Goal: Task Accomplishment & Management: Manage account settings

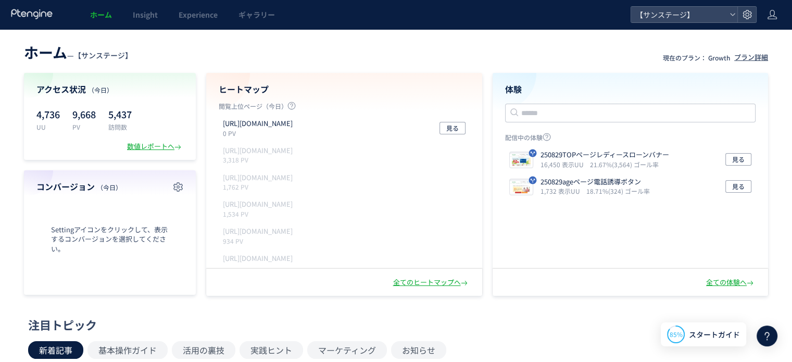
click at [421, 275] on div "全てのヒートマップへ" at bounding box center [344, 282] width 276 height 27
click at [421, 283] on div "全てのヒートマップへ" at bounding box center [431, 282] width 77 height 10
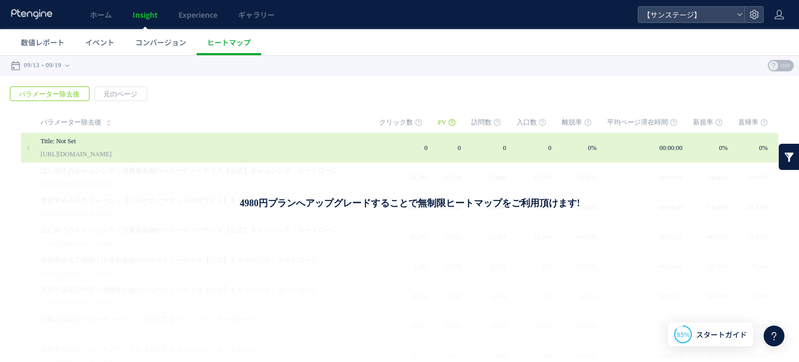
click at [198, 143] on link "Title: Not Set" at bounding box center [194, 141] width 307 height 12
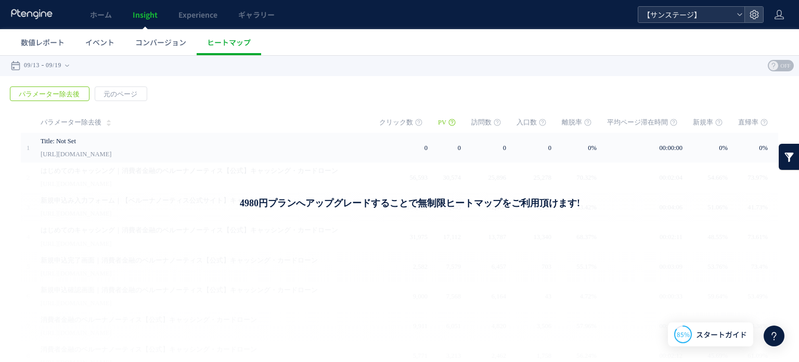
click at [689, 14] on span "【サンステージ】" at bounding box center [686, 15] width 93 height 16
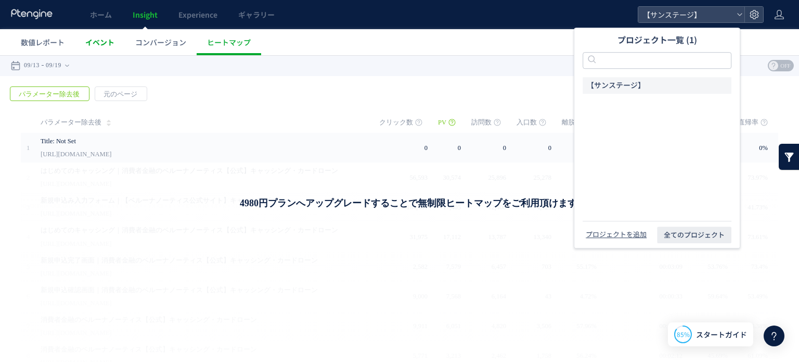
click at [97, 42] on span "イベント" at bounding box center [99, 42] width 29 height 10
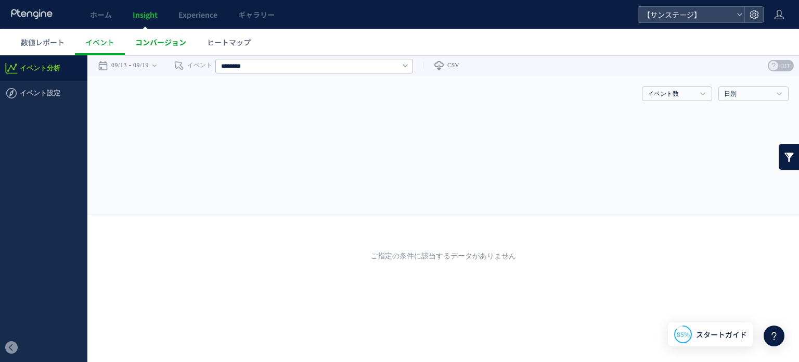
click at [158, 38] on span "コンバージョン" at bounding box center [160, 42] width 51 height 10
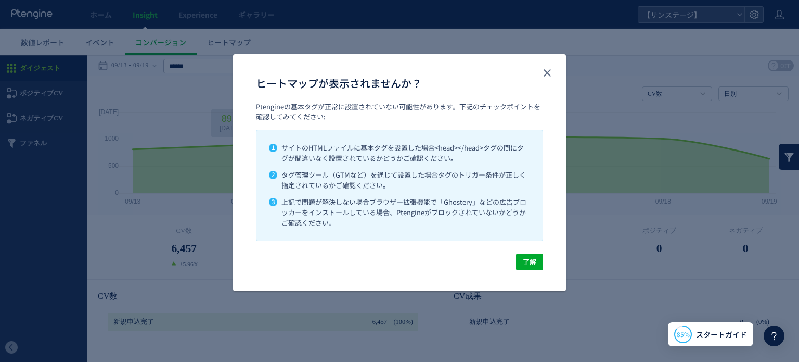
click at [231, 119] on div "ヒートマップが表示されませんか？ Ptengineの基本タグが正常に設置されていない可能性があります。下記のチェックポイントを確認してみてください: 1 サイ…" at bounding box center [399, 181] width 799 height 362
click at [221, 53] on div "ヒートマップが表示されませんか？ Ptengineの基本タグが正常に設置されていない可能性があります。下記のチェックポイントを確認してみてください: 1 サイ…" at bounding box center [399, 181] width 799 height 362
click at [189, 114] on div "ヒートマップが表示されませんか？ Ptengineの基本タグが正常に設置されていない可能性があります。下記のチェックポイントを確認してみてください: 1 サイ…" at bounding box center [399, 181] width 799 height 362
click at [543, 68] on icon "close" at bounding box center [547, 73] width 12 height 12
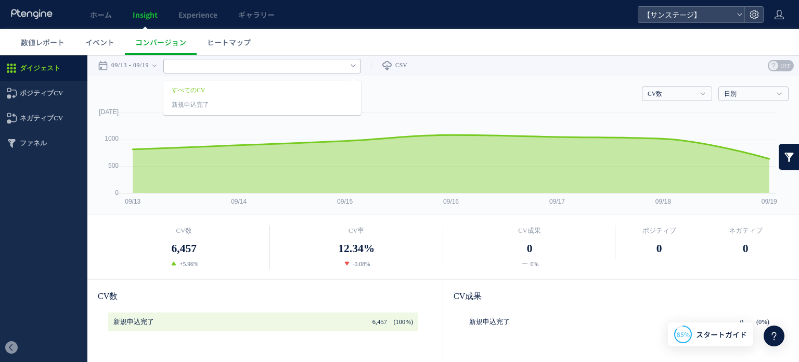
click at [237, 66] on input "text" at bounding box center [262, 66] width 198 height 15
type input "******"
click at [227, 41] on span "ヒートマップ" at bounding box center [229, 42] width 44 height 10
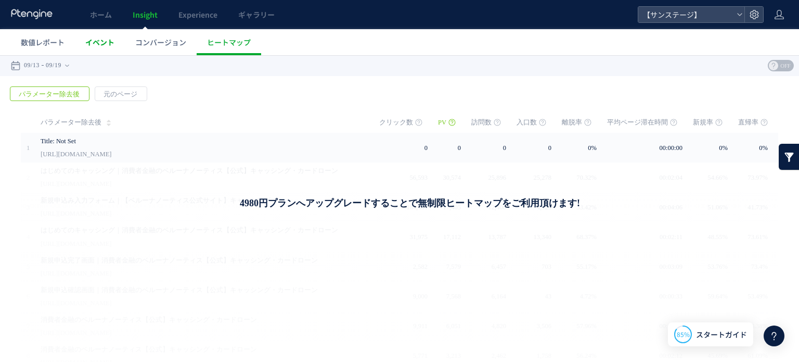
click at [95, 35] on link "イベント" at bounding box center [100, 42] width 50 height 26
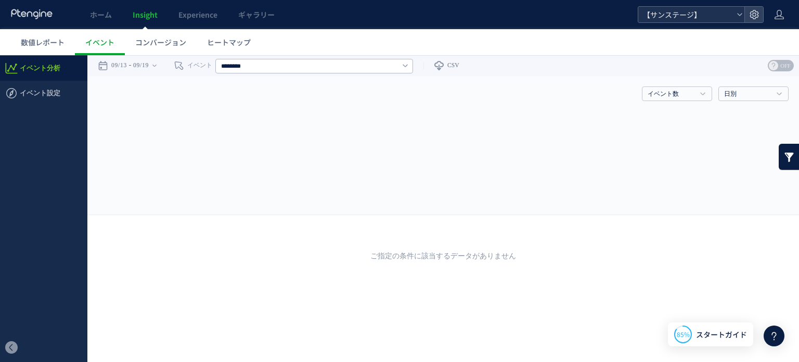
click at [679, 15] on span "【サンステージ】" at bounding box center [686, 15] width 93 height 16
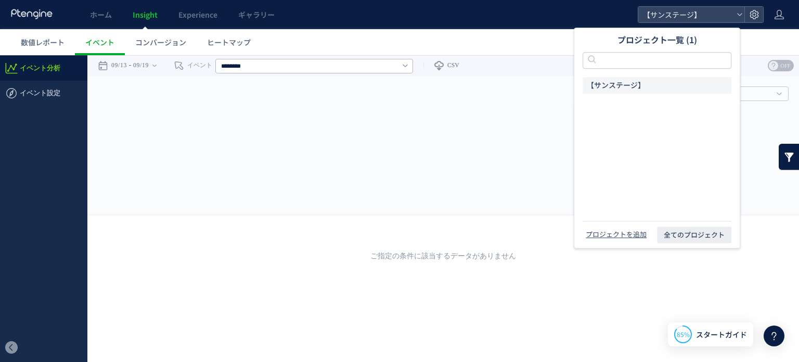
click at [385, 141] on rect at bounding box center [443, 160] width 691 height 107
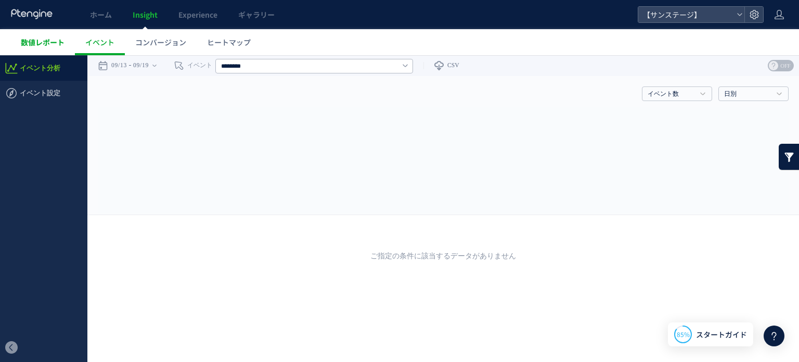
click at [46, 43] on span "数値レポート" at bounding box center [43, 42] width 44 height 10
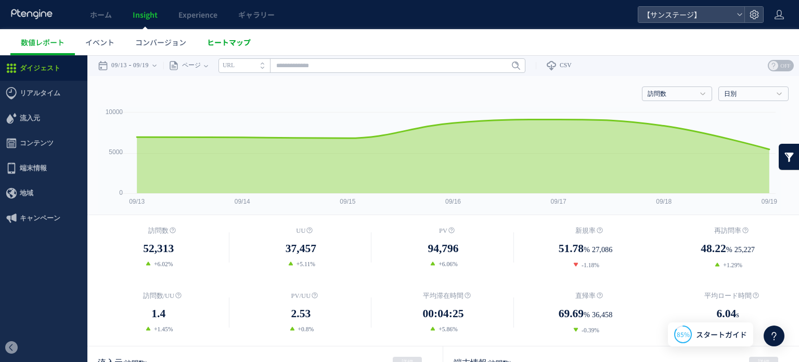
click at [218, 42] on span "ヒートマップ" at bounding box center [229, 42] width 44 height 10
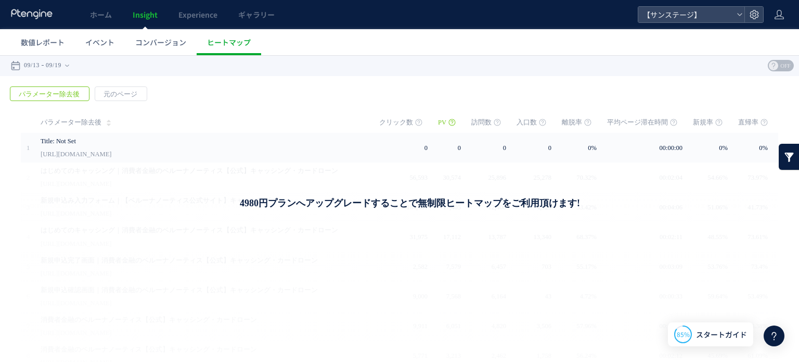
click at [79, 124] on span "パラメーター除去後" at bounding box center [71, 122] width 61 height 21
click at [66, 88] on span "パラメーター除去後" at bounding box center [49, 94] width 78 height 15
click at [108, 94] on span "元のページ" at bounding box center [120, 94] width 50 height 15
click at [73, 95] on span "パラメーター除去後" at bounding box center [49, 94] width 78 height 15
click at [778, 60] on span "OFF" at bounding box center [786, 65] width 16 height 11
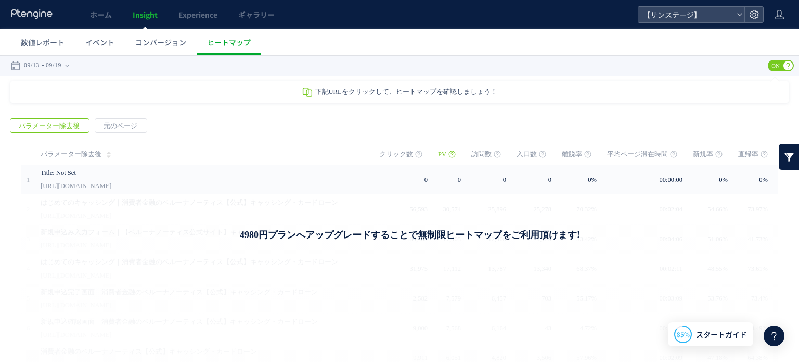
click at [673, 77] on div "戻る デフォルト設定では本日のデータを表示しています。 カレンダーでご覧になりたい期間を指定することができます。 09/13 09/19 [DATE] [DA…" at bounding box center [399, 297] width 799 height 484
click at [758, 16] on use at bounding box center [754, 14] width 9 height 9
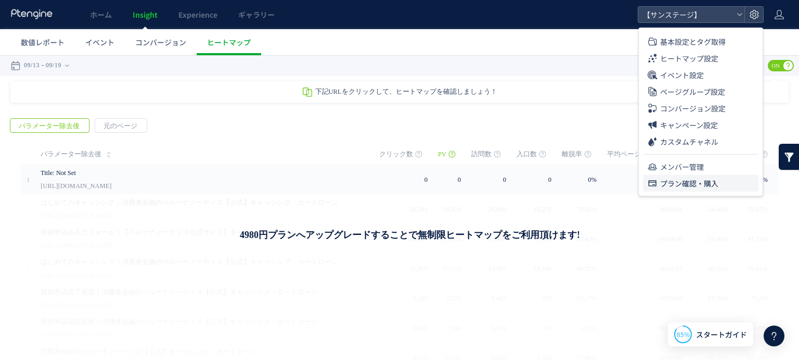
click at [685, 179] on span "プラン確認・購入" at bounding box center [689, 183] width 58 height 17
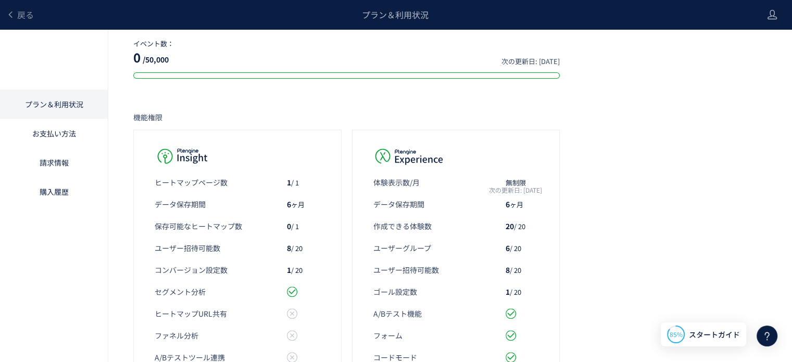
scroll to position [276, 0]
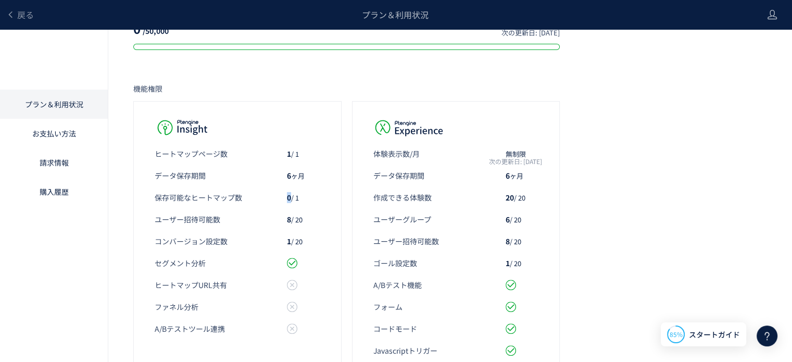
drag, startPoint x: 291, startPoint y: 195, endPoint x: 305, endPoint y: 195, distance: 13.5
click at [305, 195] on div "保存可能なヒートマップ数 0 / 1" at bounding box center [238, 197] width 166 height 10
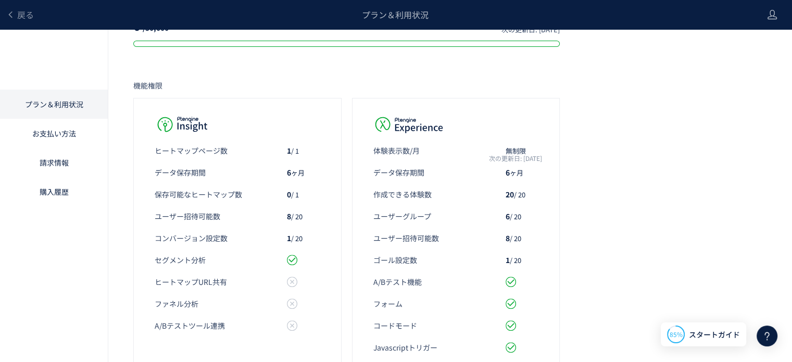
scroll to position [278, 0]
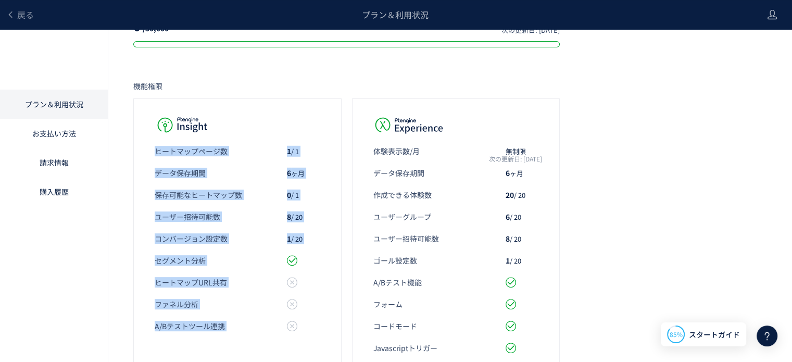
drag, startPoint x: 187, startPoint y: 119, endPoint x: 415, endPoint y: 124, distance: 228.6
click at [415, 124] on div "ヒートマップページ数​ 1 / 1 データ保存期間 6 ヶ月 保存可能なヒートマップ数 0 / 1 ユーザー招待可能数 8 / 20 コンバージョン設定数 1…" at bounding box center [346, 267] width 426 height 352
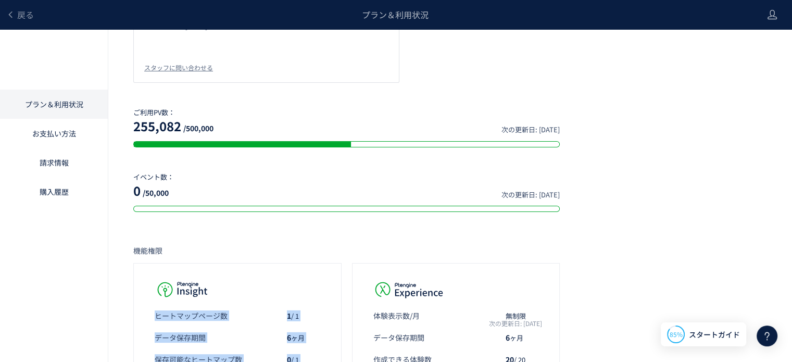
scroll to position [0, 0]
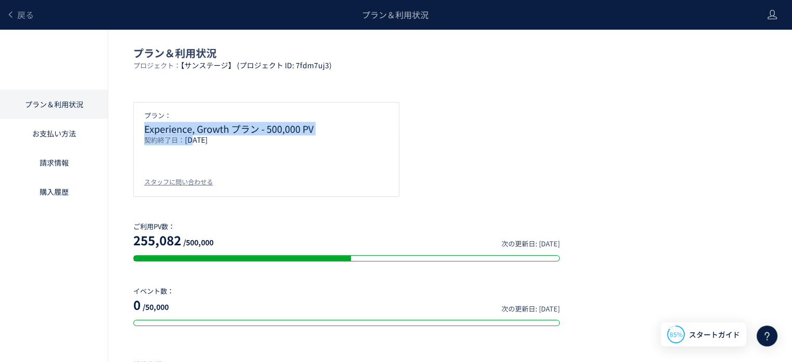
drag, startPoint x: 177, startPoint y: 119, endPoint x: 209, endPoint y: 151, distance: 44.9
click at [209, 151] on div "プラン： Experience, Growth プラン - 500,000 PV 契約終了日： [DATE] スタッフに問い合わせる" at bounding box center [266, 149] width 266 height 95
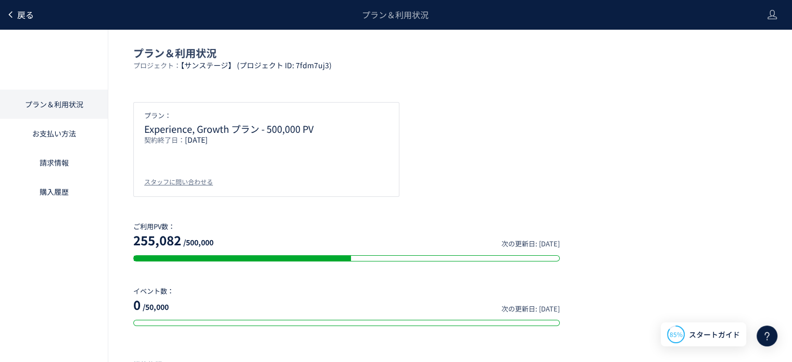
click at [17, 17] on span "戻る" at bounding box center [25, 14] width 17 height 12
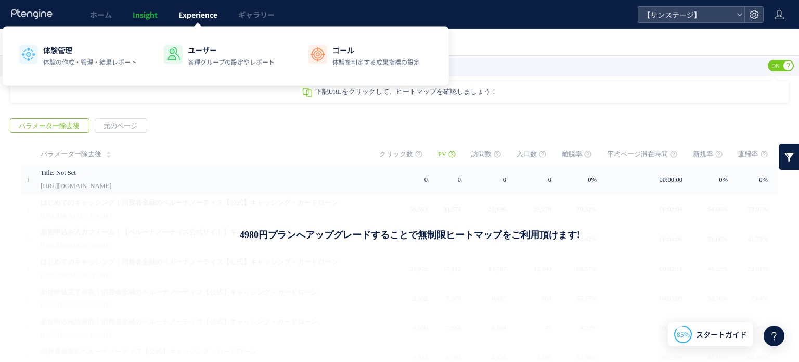
click at [204, 12] on span "Experience" at bounding box center [198, 14] width 39 height 10
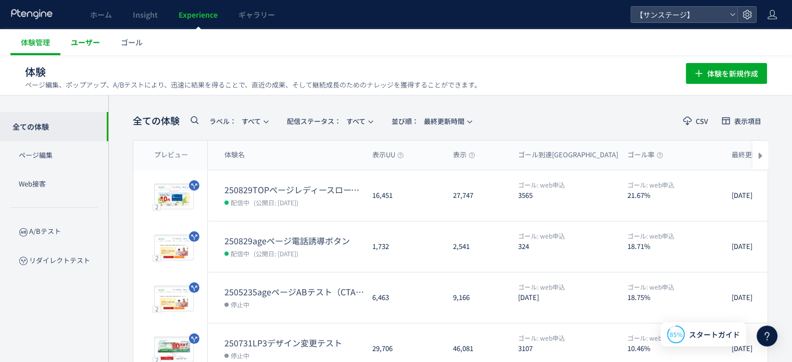
click at [90, 44] on span "ユーザー" at bounding box center [85, 42] width 29 height 10
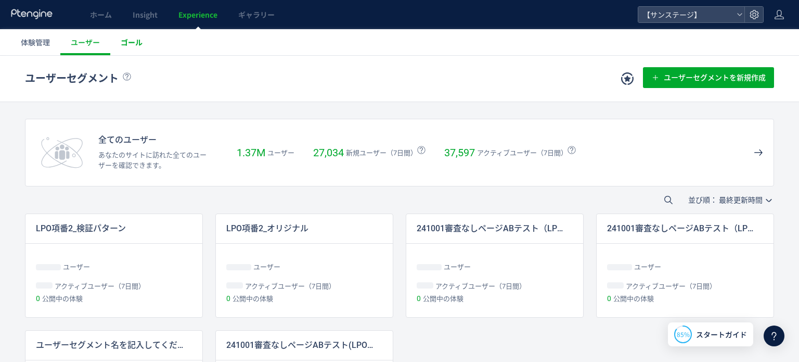
click at [127, 44] on span "ゴール" at bounding box center [132, 42] width 22 height 10
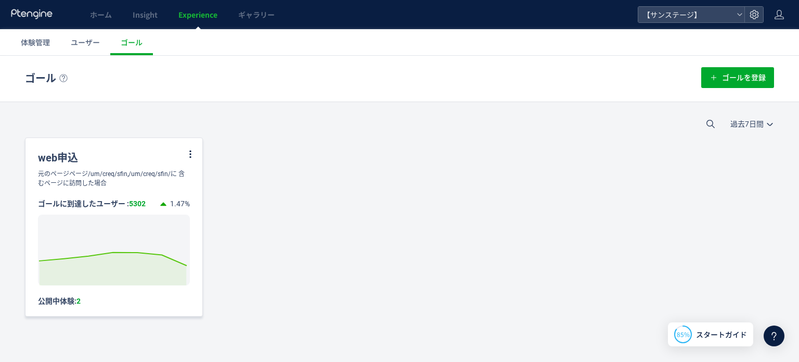
click at [116, 174] on div "元のページページ/um/creq/sfin,/um/creq/sfin/に 含むページに訪問した場合" at bounding box center [114, 178] width 177 height 19
click at [90, 45] on span "ユーザー" at bounding box center [85, 42] width 29 height 10
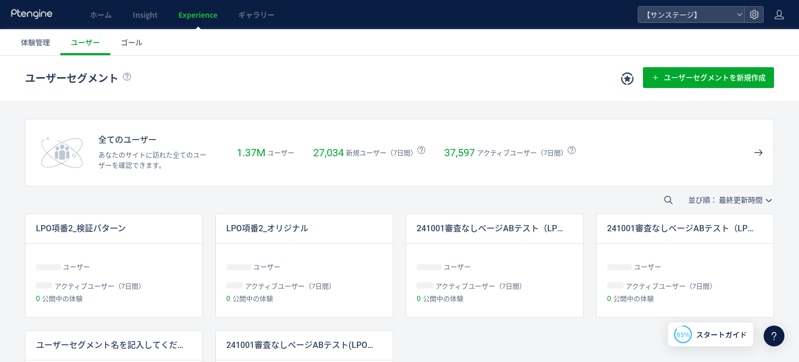
click at [44, 50] on link "体験管理" at bounding box center [35, 42] width 50 height 26
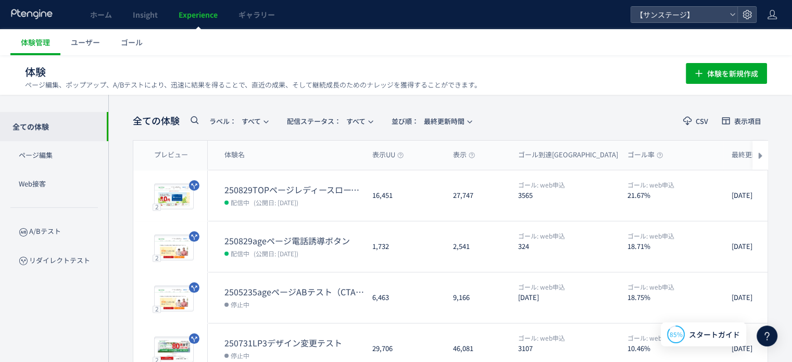
drag, startPoint x: 49, startPoint y: 86, endPoint x: 69, endPoint y: 72, distance: 24.4
click at [69, 72] on h1 "体験 ページ編集、ポップアップ、A/Bテストにより、迅速に結果を得ることで、直近の成果、そして継続成長のためのナレッジを獲得することができます。" at bounding box center [344, 72] width 638 height 15
click at [748, 11] on use at bounding box center [746, 14] width 9 height 9
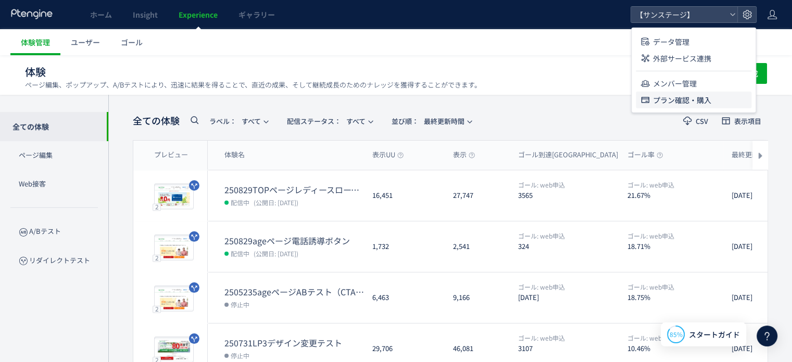
click at [670, 95] on span "プラン確認・購入" at bounding box center [682, 100] width 58 height 17
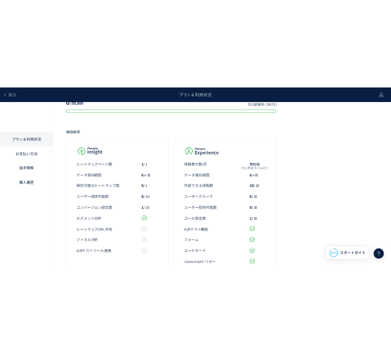
scroll to position [380, 0]
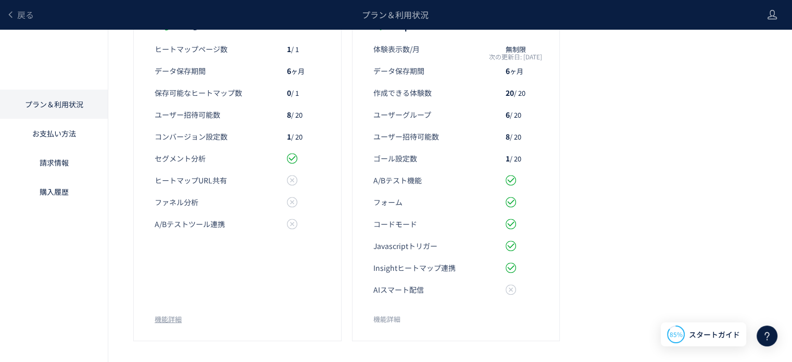
click at [390, 319] on link "機能詳細" at bounding box center [386, 318] width 27 height 9
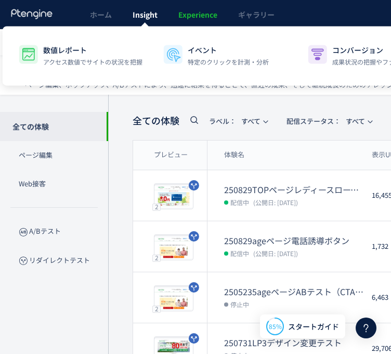
click at [142, 12] on span "Insight" at bounding box center [145, 14] width 25 height 10
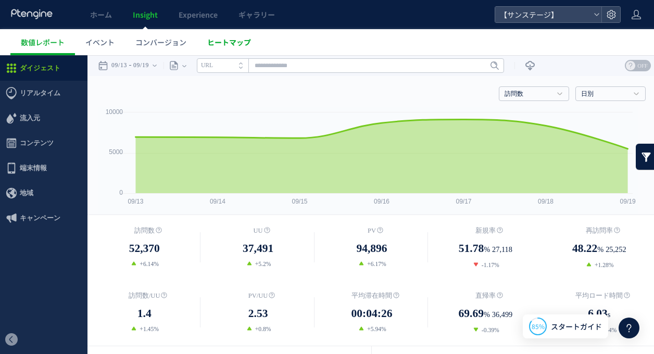
click at [219, 40] on span "ヒートマップ" at bounding box center [229, 42] width 44 height 10
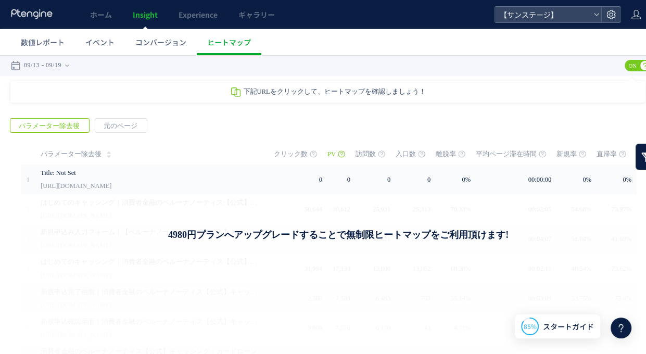
drag, startPoint x: 104, startPoint y: 235, endPoint x: 123, endPoint y: 262, distance: 33.2
drag, startPoint x: 135, startPoint y: 227, endPoint x: 163, endPoint y: 269, distance: 50.2
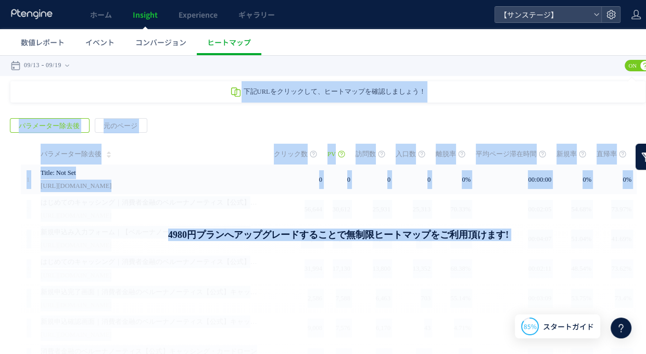
drag, startPoint x: 201, startPoint y: 95, endPoint x: 231, endPoint y: 124, distance: 40.9
click at [231, 124] on div "下記URLをクリックして、ヒートマップを確認しましょう！ ヒートマップについて クリックヒートマップ アテンションヒートマップ ページ分析 スクロール到達率 …" at bounding box center [328, 310] width 656 height 458
click at [231, 124] on div "戻る パラメーター除去後 元のページ ページグループ 実装" at bounding box center [328, 323] width 656 height 431
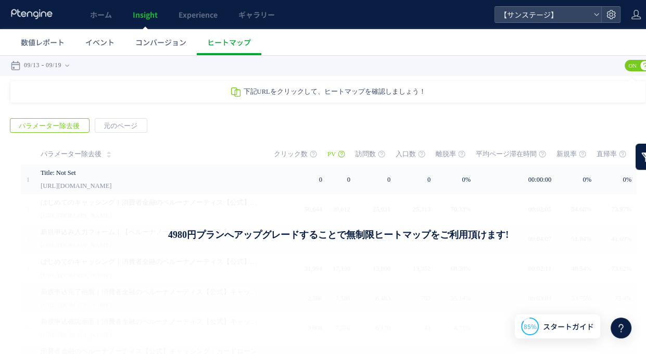
click at [231, 124] on div "戻る パラメーター除去後 元のページ ページグループ 実装" at bounding box center [328, 323] width 656 height 431
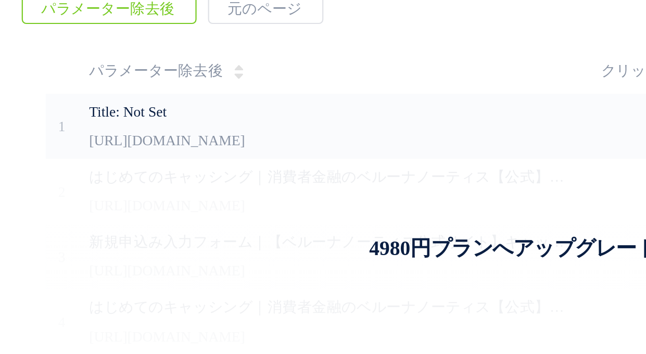
scroll to position [58, 0]
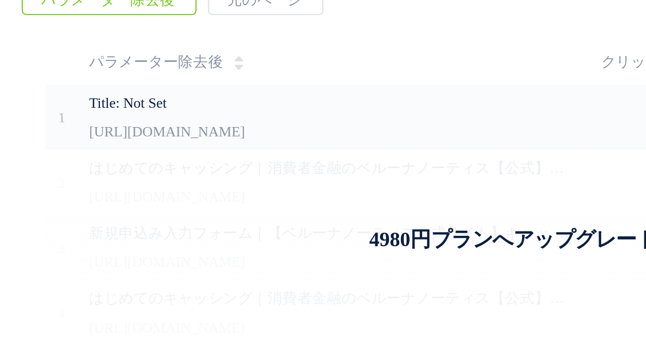
drag, startPoint x: 95, startPoint y: 68, endPoint x: 125, endPoint y: 99, distance: 43.4
click at [125, 99] on div "4980円プランへアップグレードすることで無制限ヒートマップをご利用頂けます! アップグレードする" at bounding box center [338, 228] width 635 height 348
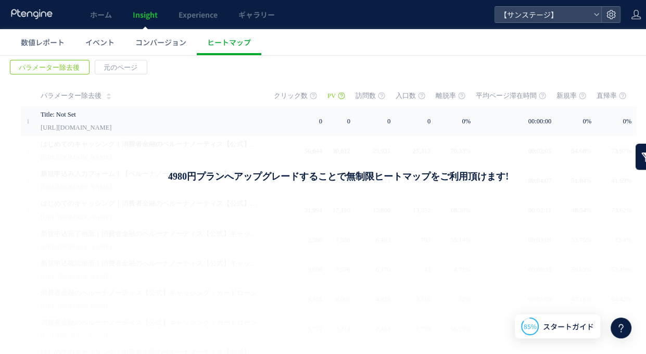
scroll to position [0, 0]
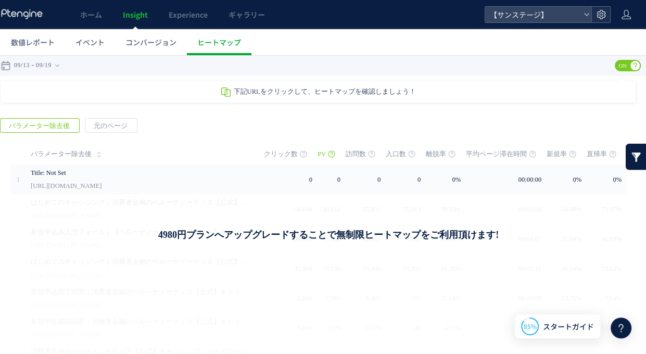
click at [606, 12] on div at bounding box center [600, 15] width 19 height 16
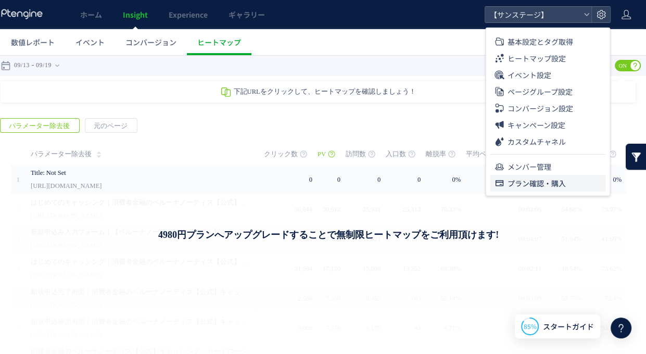
click at [550, 188] on span "プラン確認・購入" at bounding box center [536, 183] width 58 height 17
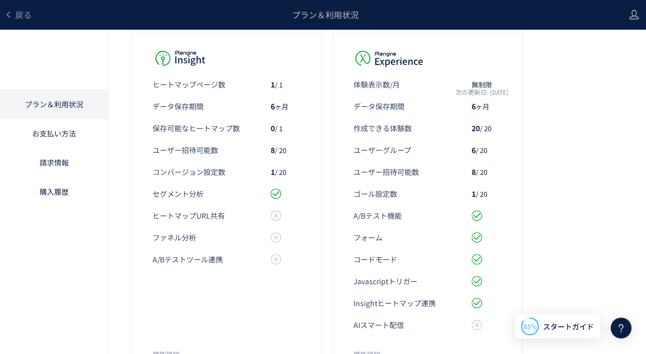
scroll to position [388, 2]
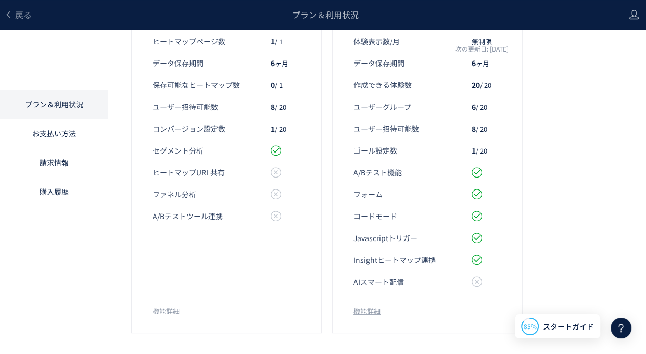
click at [166, 307] on link "機能詳細" at bounding box center [166, 311] width 27 height 9
click at [415, 239] on span "Javascriptトリガー" at bounding box center [385, 238] width 64 height 10
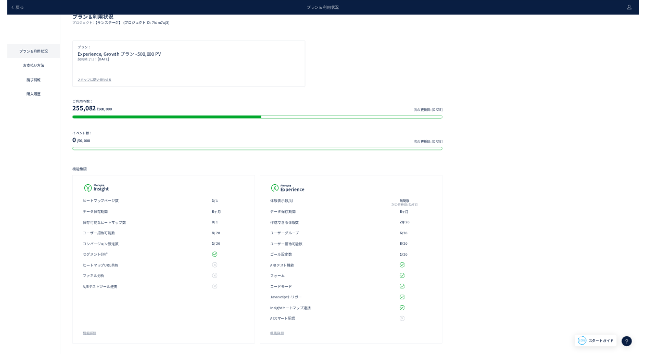
scroll to position [0, 0]
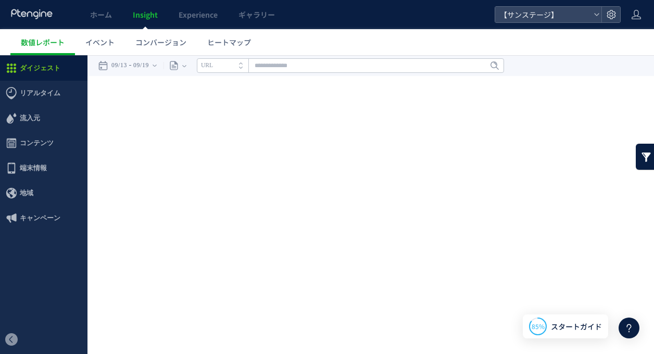
click at [34, 280] on ul "ダイジェスト リアルタイム ダイジェスト コンテンツ 地域" at bounding box center [43, 191] width 87 height 270
click at [105, 44] on span "イベント" at bounding box center [99, 42] width 29 height 10
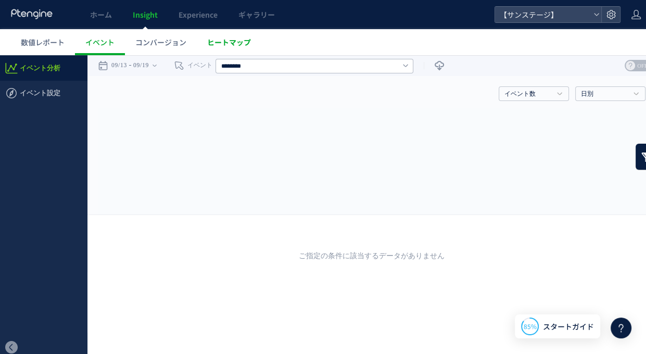
click at [224, 44] on span "ヒートマップ" at bounding box center [229, 42] width 44 height 10
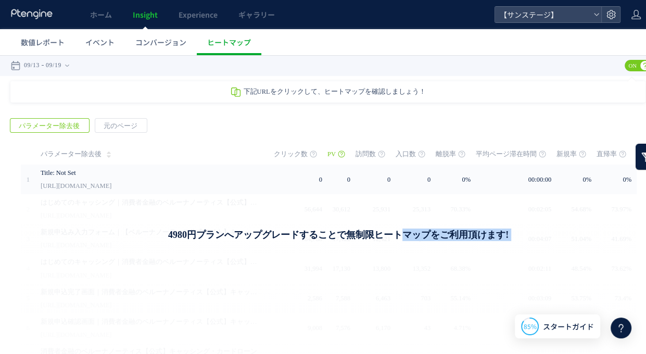
drag, startPoint x: 201, startPoint y: 237, endPoint x: 174, endPoint y: 115, distance: 125.2
click at [174, 115] on div "戻る パラメーター除去後 元のページ ページグループ 実装" at bounding box center [328, 323] width 656 height 431
click at [187, 122] on div "戻る パラメーター除去後 元のページ ページグループ 実装" at bounding box center [328, 323] width 656 height 431
click at [181, 91] on div "下記URLをクリックして、ヒートマップを確認しましょう！" at bounding box center [327, 91] width 635 height 21
click at [636, 150] on link at bounding box center [646, 157] width 21 height 26
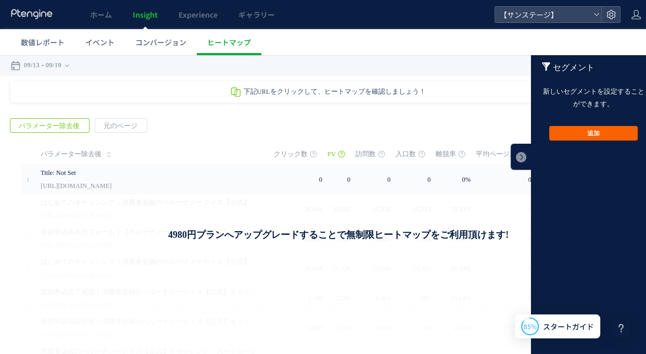
click at [592, 129] on button "追加" at bounding box center [593, 133] width 88 height 15
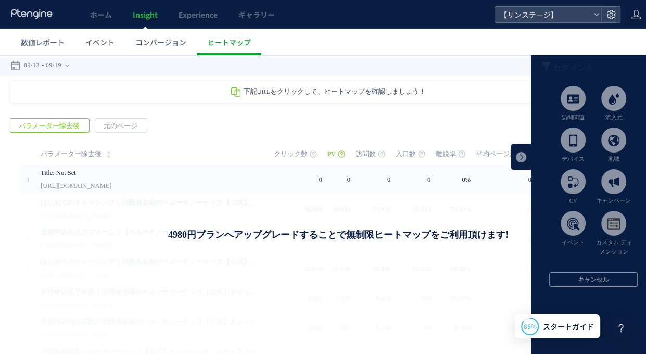
click at [446, 120] on div "戻る パラメーター除去後 元のページ ページグループ 実装" at bounding box center [328, 323] width 656 height 431
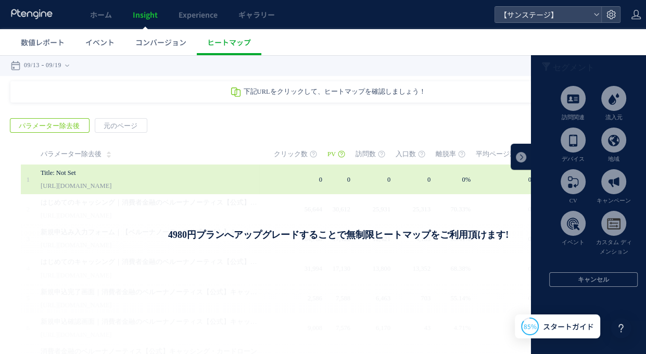
click at [335, 173] on td "0" at bounding box center [341, 179] width 28 height 30
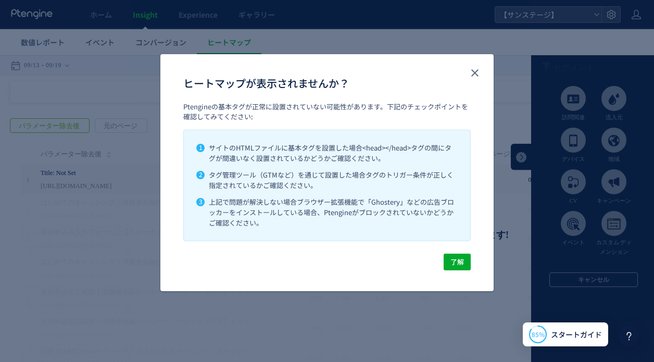
click at [169, 213] on div "Ptengineの基本タグが正常に設置されていない可能性があります。下記のチェックポイントを確認してみてください: 1 サイトのHTMLファイルに基本タグを設…" at bounding box center [326, 177] width 333 height 151
click at [473, 72] on icon "close" at bounding box center [474, 73] width 12 height 12
